Goal: Task Accomplishment & Management: Complete application form

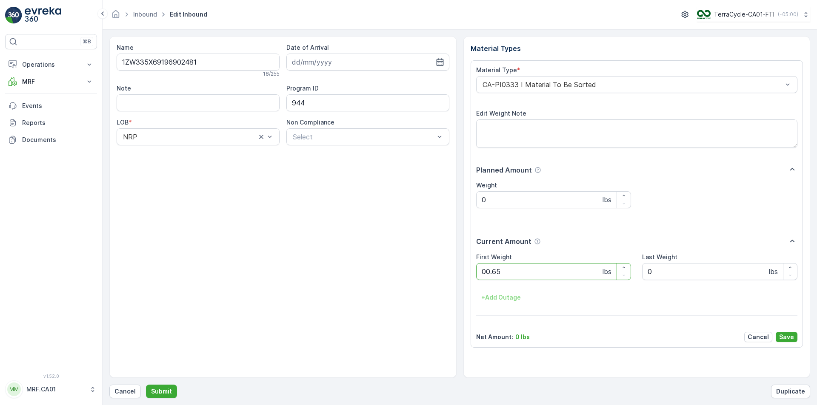
click at [146, 385] on button "Submit" at bounding box center [161, 392] width 31 height 14
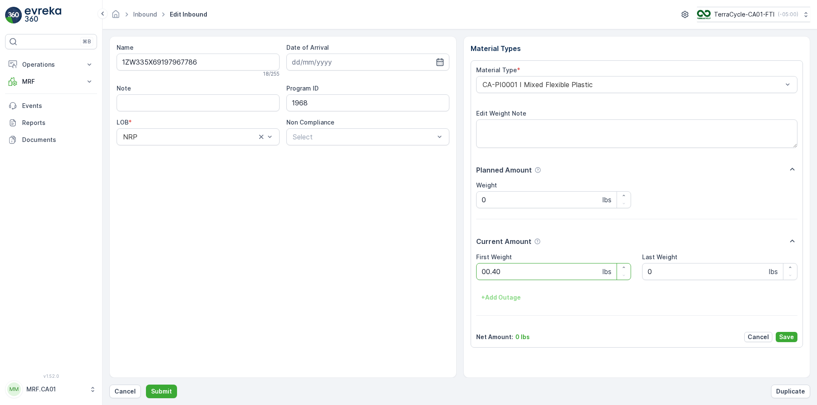
click at [146, 385] on button "Submit" at bounding box center [161, 392] width 31 height 14
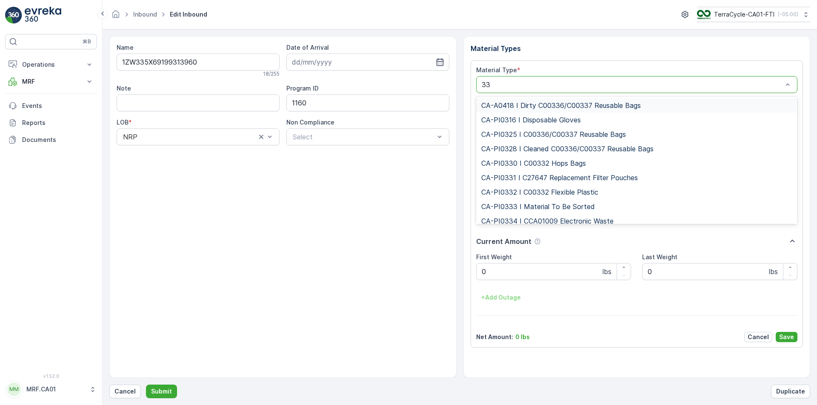
type input "333"
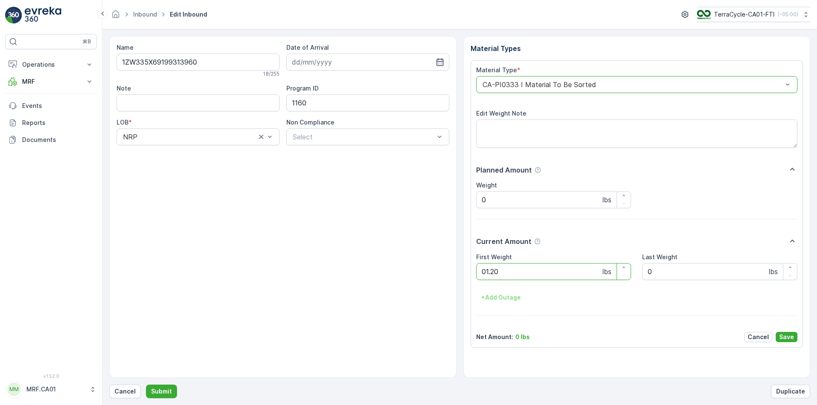
click at [146, 385] on button "Submit" at bounding box center [161, 392] width 31 height 14
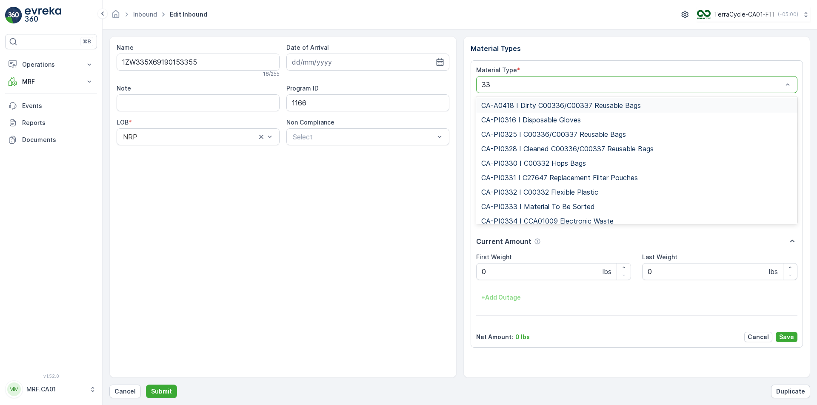
type input "333"
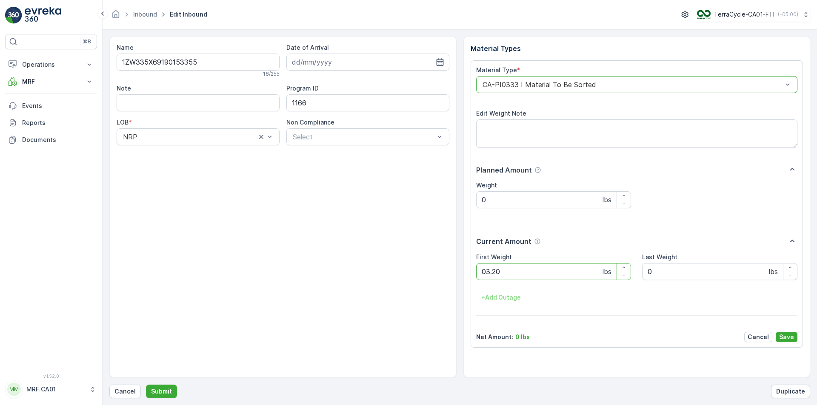
click at [146, 385] on button "Submit" at bounding box center [161, 392] width 31 height 14
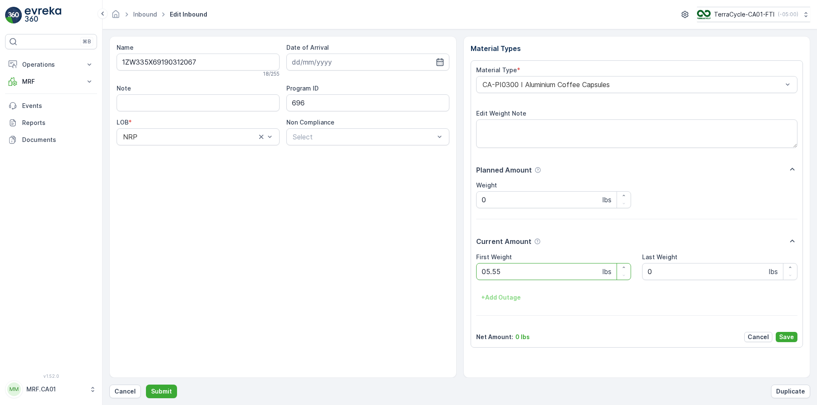
click at [146, 385] on button "Submit" at bounding box center [161, 392] width 31 height 14
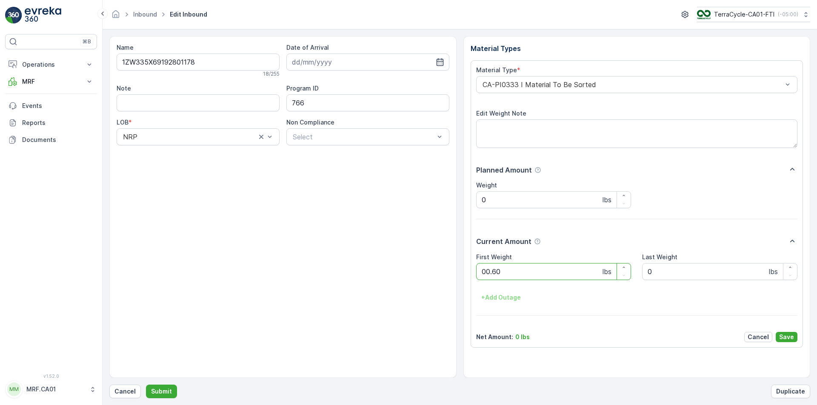
click at [146, 385] on button "Submit" at bounding box center [161, 392] width 31 height 14
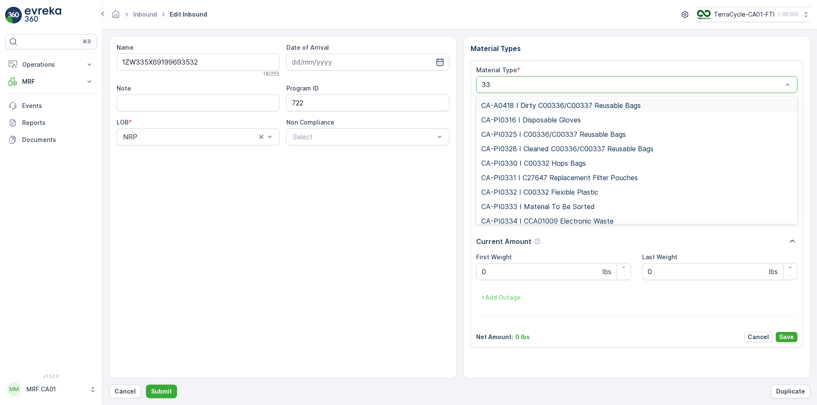
type input "333"
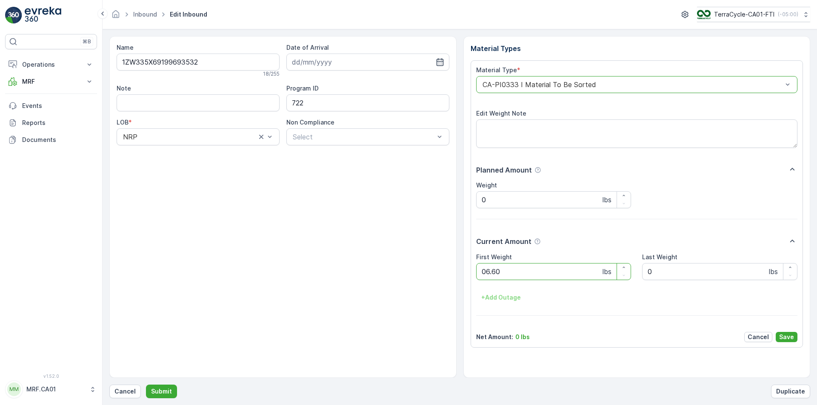
click at [146, 385] on button "Submit" at bounding box center [161, 392] width 31 height 14
click at [582, 91] on div "CA-PI0001 I Mixed Flexible Plastic" at bounding box center [637, 84] width 322 height 17
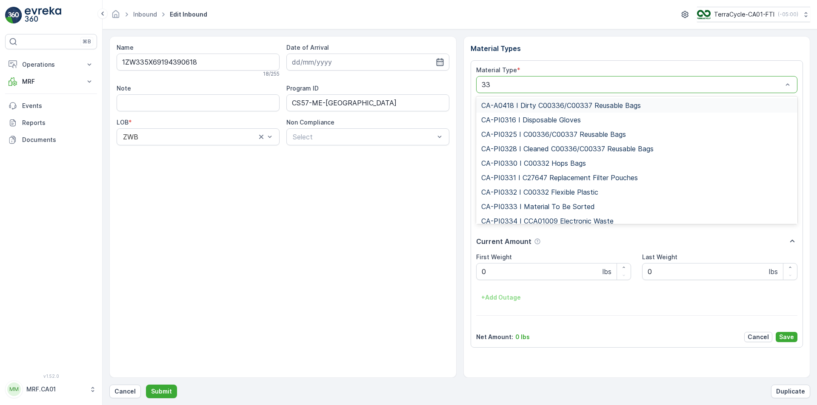
type input "333"
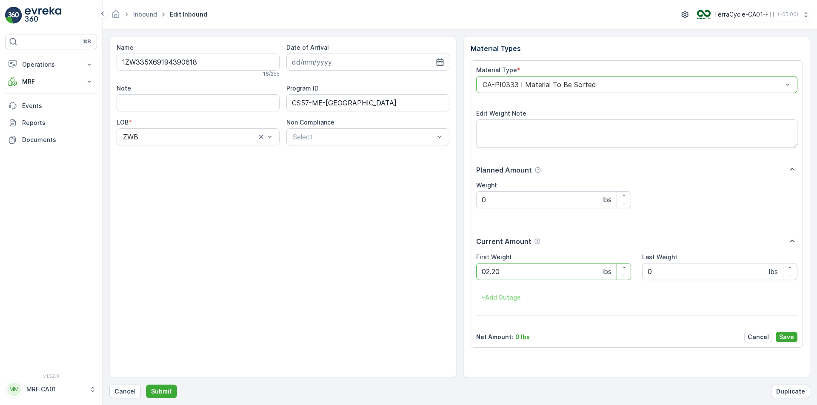
click at [146, 385] on button "Submit" at bounding box center [161, 392] width 31 height 14
click at [583, 91] on div "CA-PI0001 I Mixed Flexible Plastic" at bounding box center [637, 84] width 322 height 17
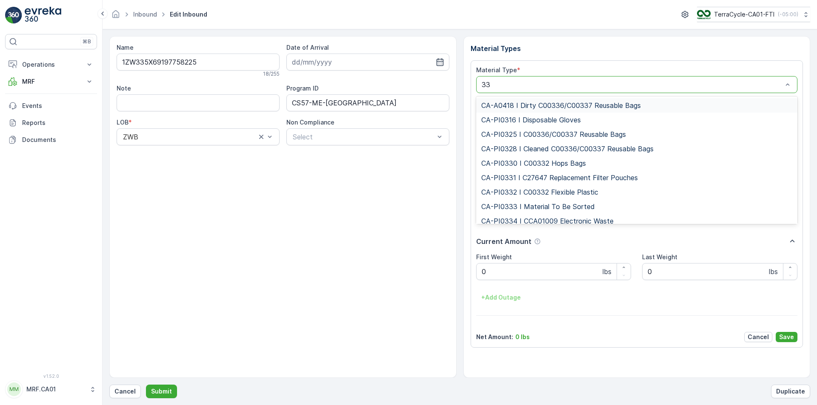
type input "333"
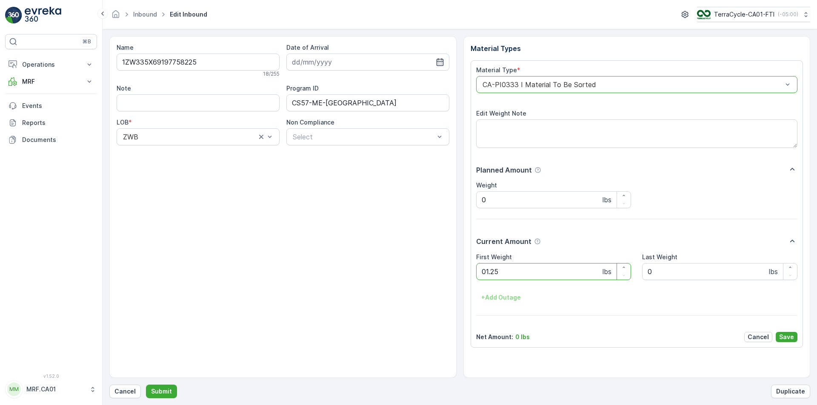
click at [146, 385] on button "Submit" at bounding box center [161, 392] width 31 height 14
